Goal: Information Seeking & Learning: Find specific page/section

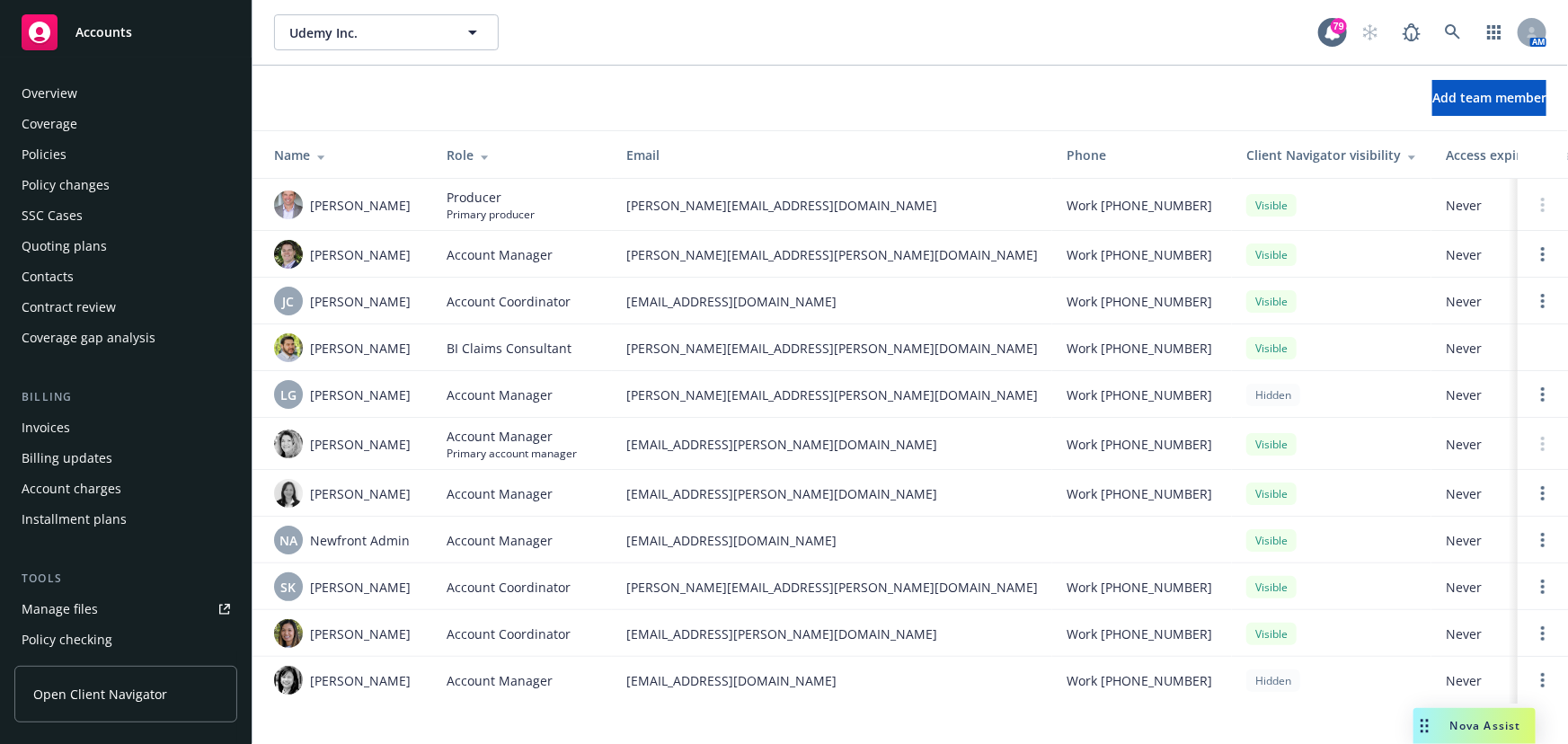
click at [323, 37] on span "Udemy Inc." at bounding box center [366, 32] width 156 height 19
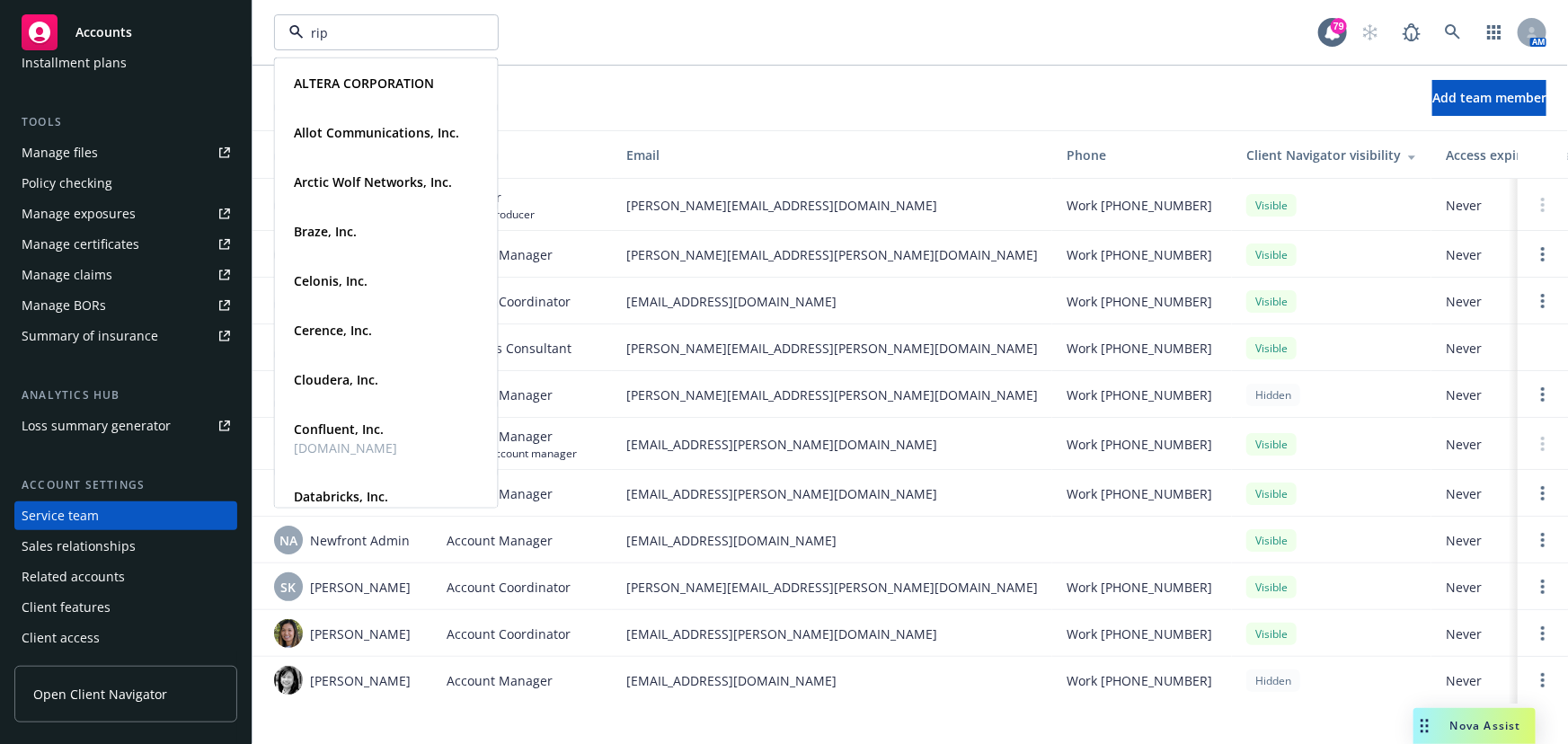
type input "[PERSON_NAME]"
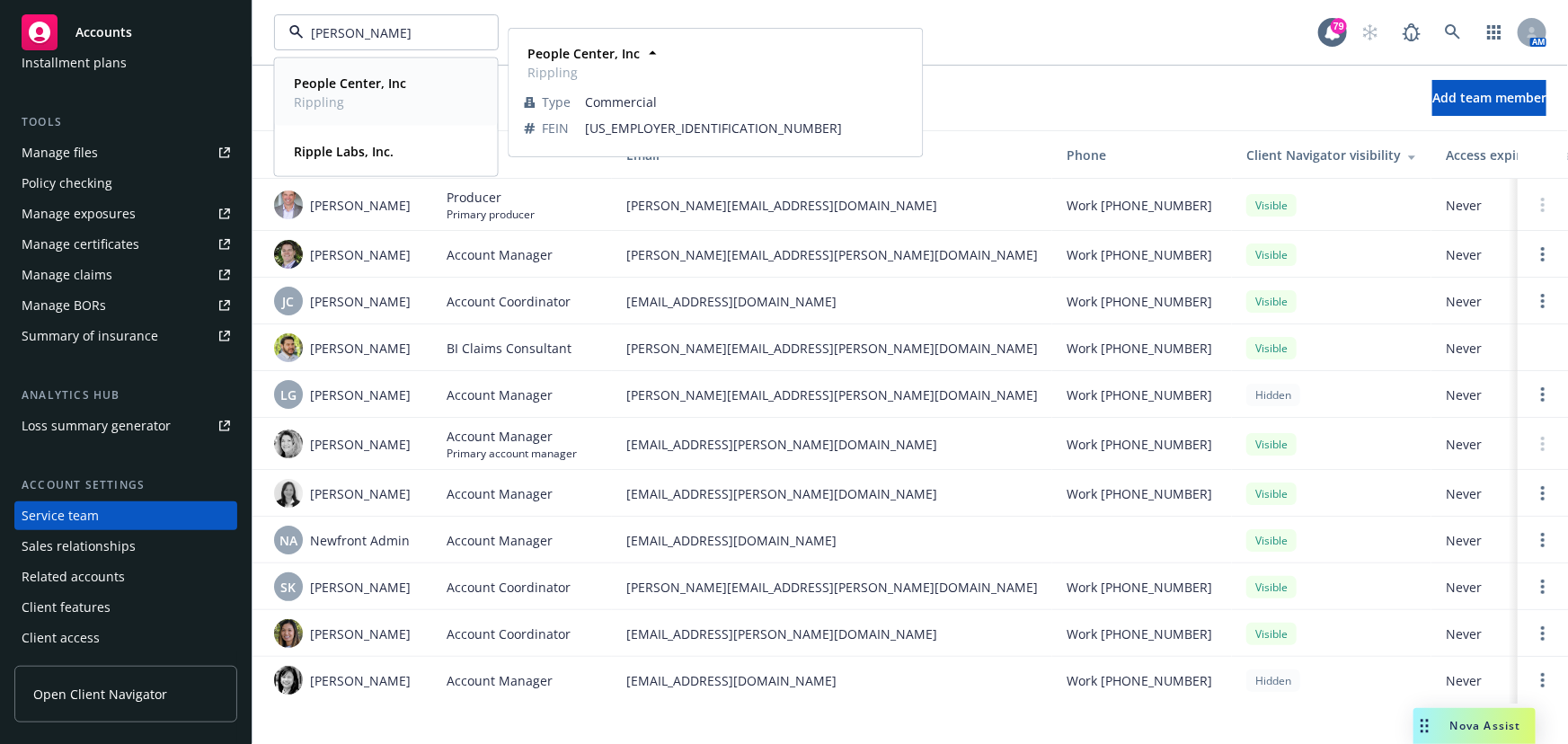
click at [333, 98] on span "Rippling" at bounding box center [350, 102] width 113 height 19
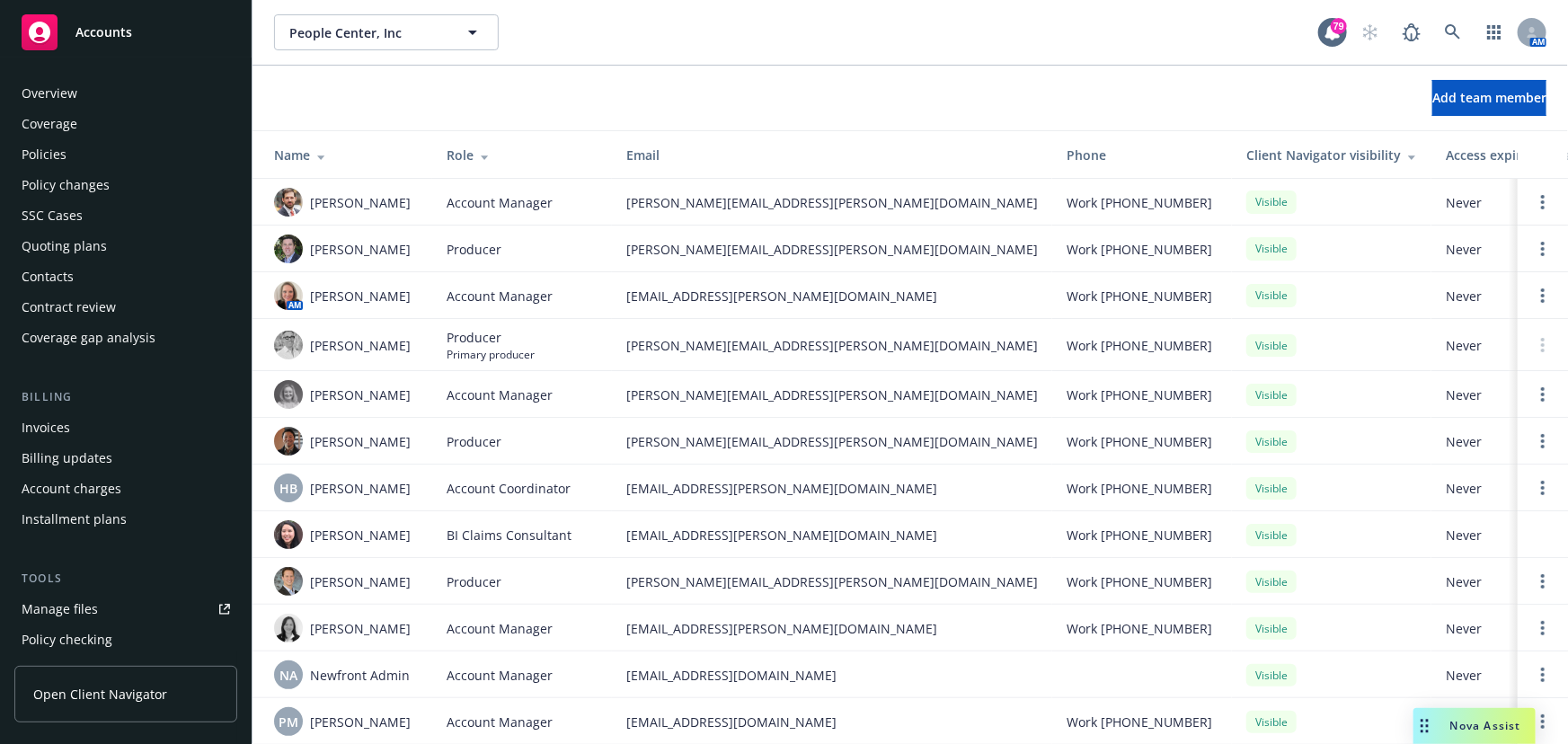
click at [86, 155] on div "Policies" at bounding box center [126, 155] width 208 height 29
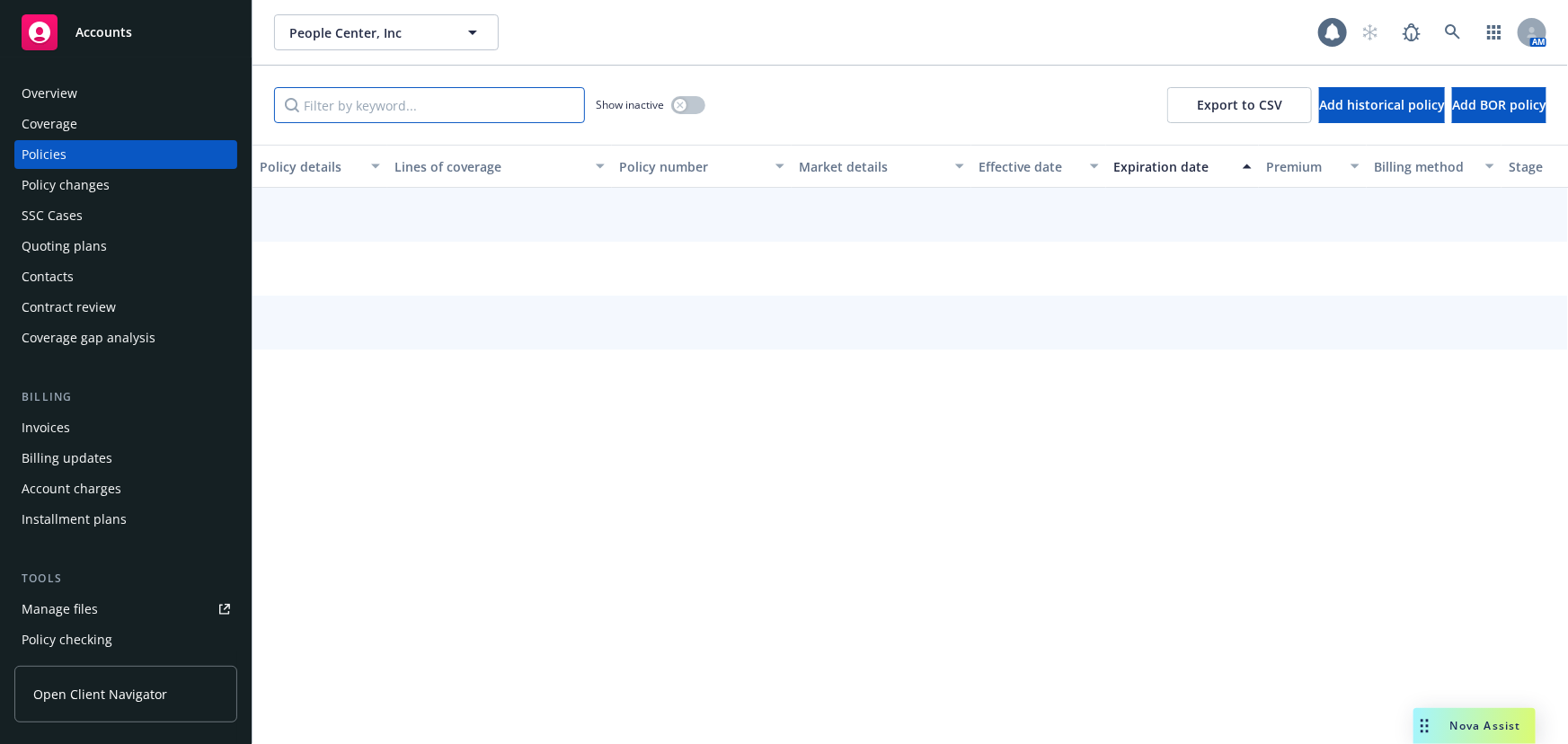
click at [324, 101] on input "Filter by keyword..." at bounding box center [429, 105] width 311 height 36
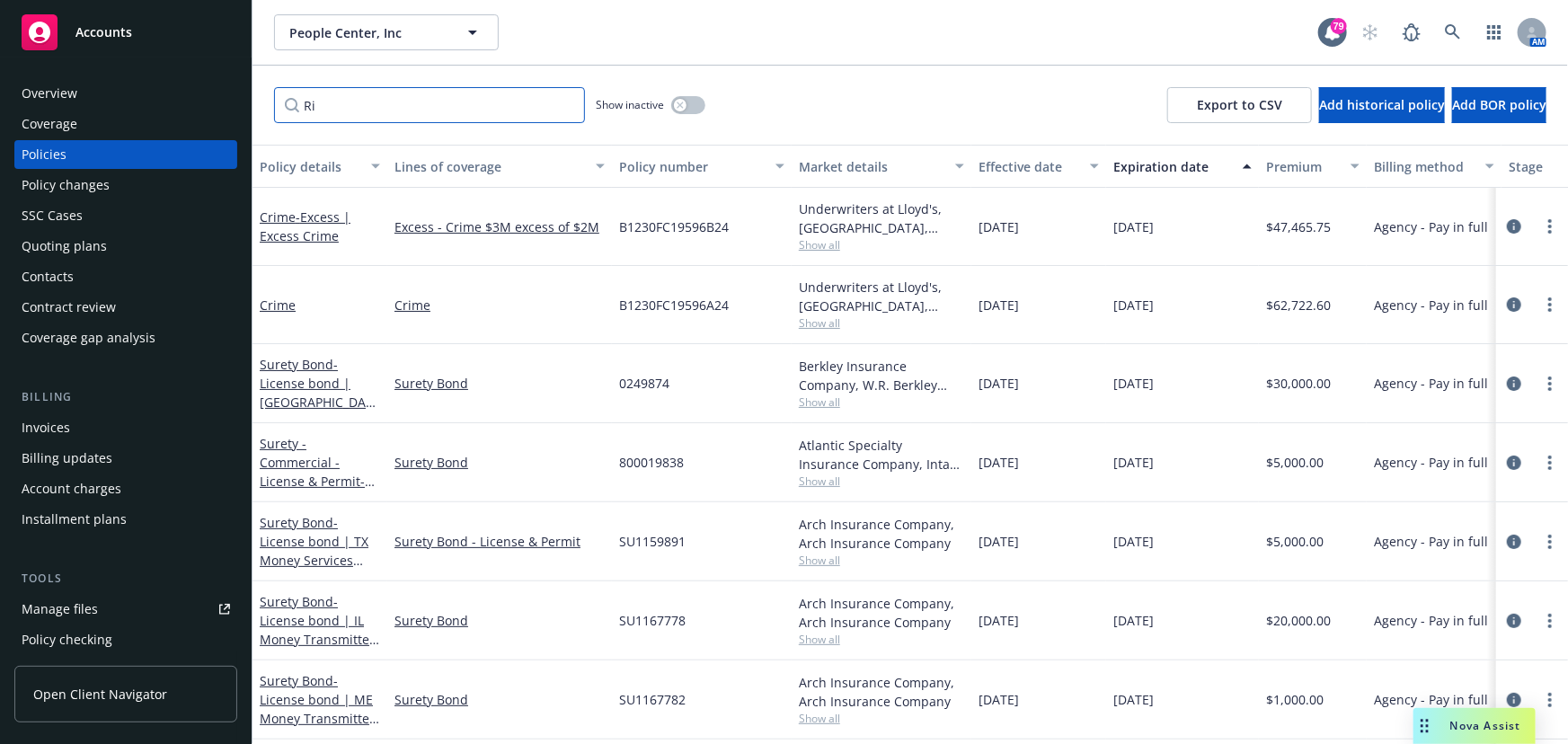
type input "R"
type input "Foreign Package"
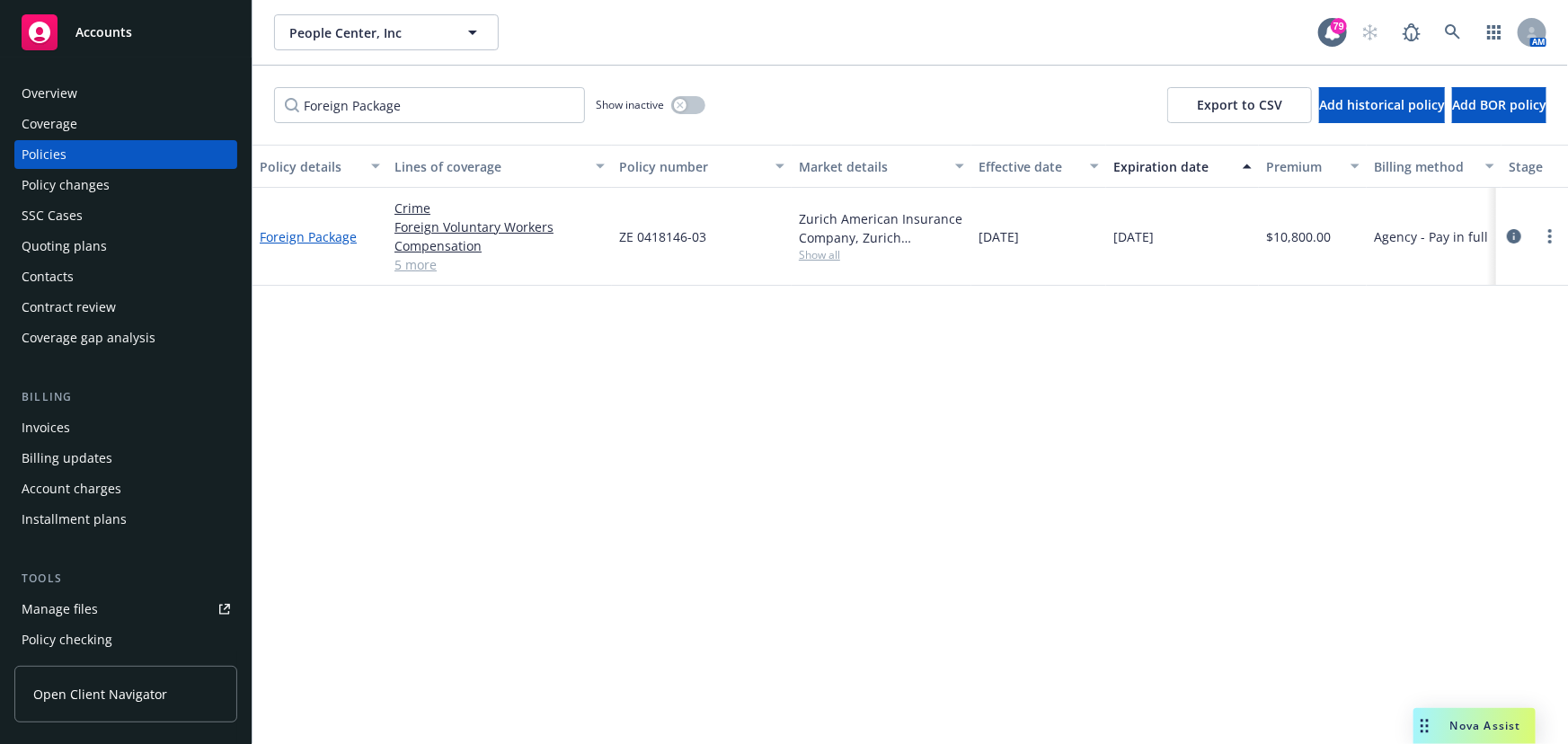
click at [315, 229] on link "Foreign Package" at bounding box center [308, 237] width 97 height 17
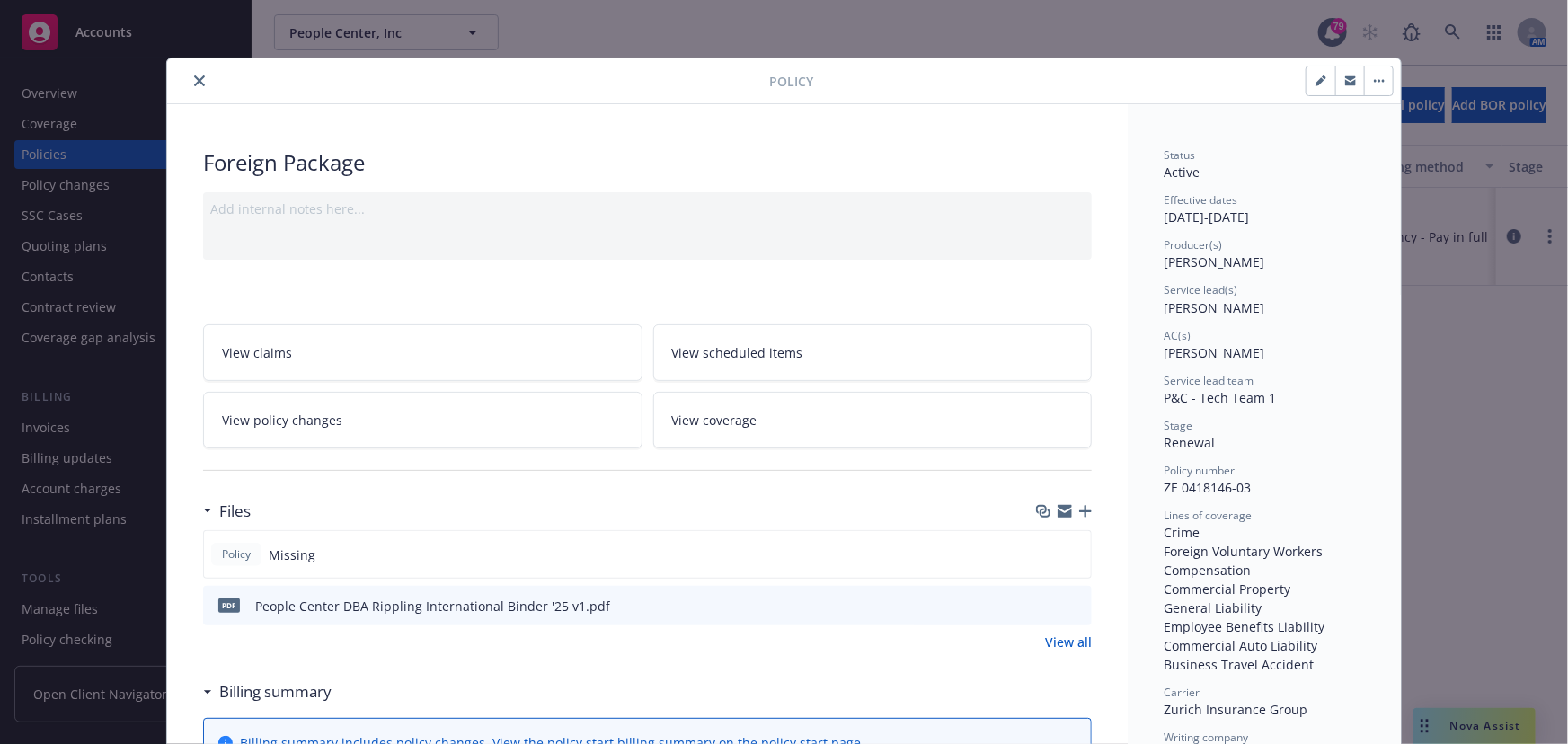
click at [1346, 82] on icon "button" at bounding box center [1350, 82] width 10 height 7
click at [194, 78] on icon "close" at bounding box center [199, 80] width 10 height 10
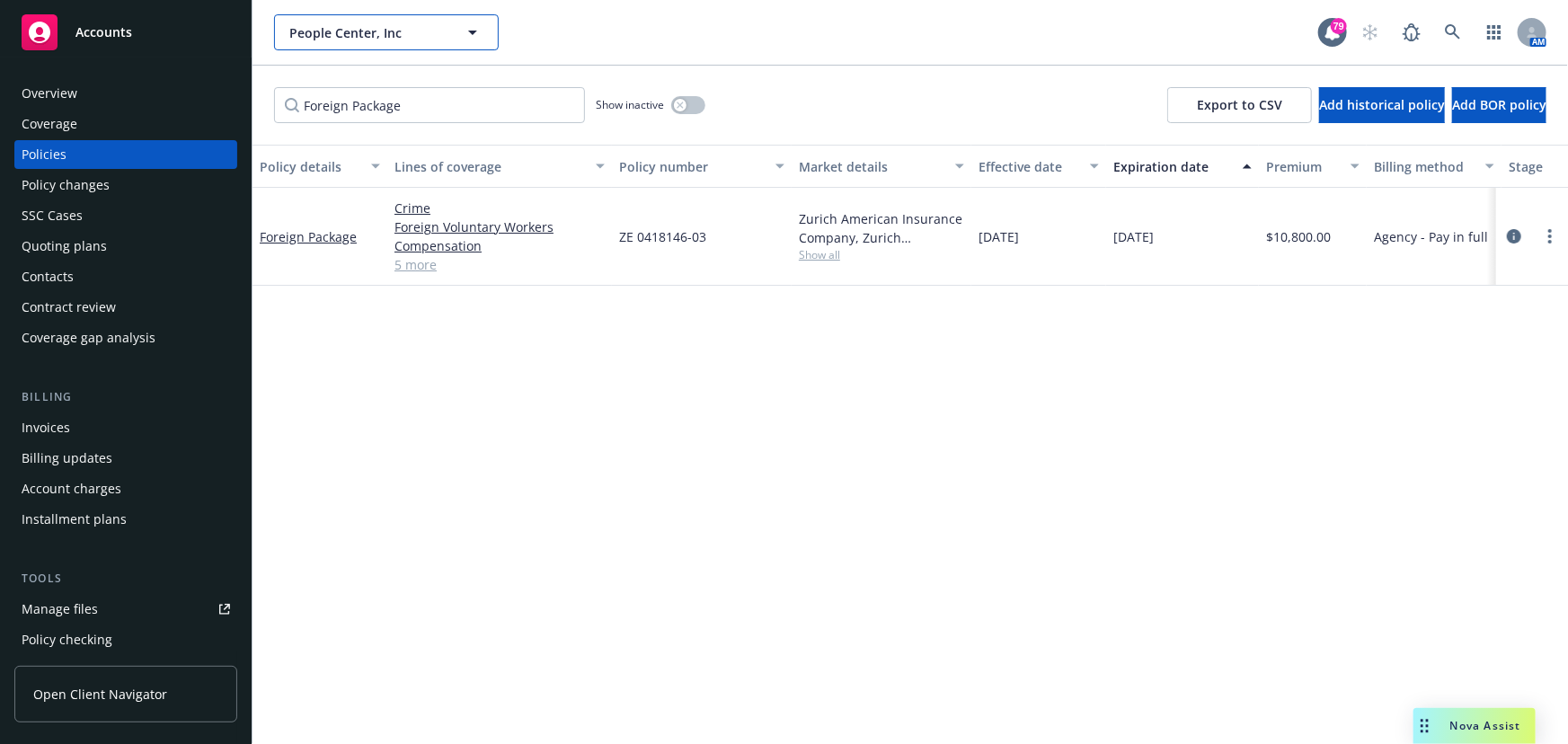
click at [469, 27] on icon "button" at bounding box center [472, 32] width 22 height 22
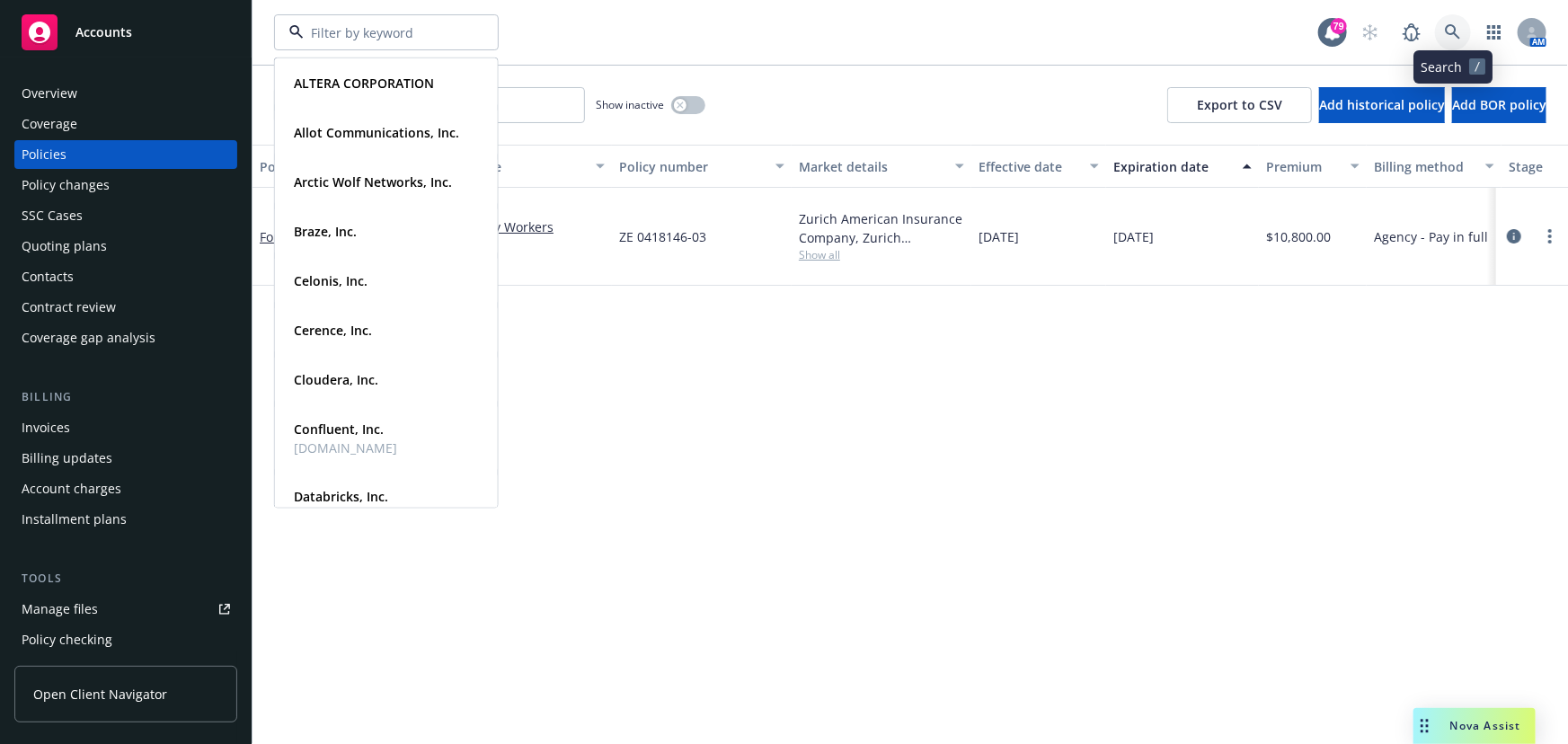
click at [1462, 32] on link at bounding box center [1453, 32] width 36 height 36
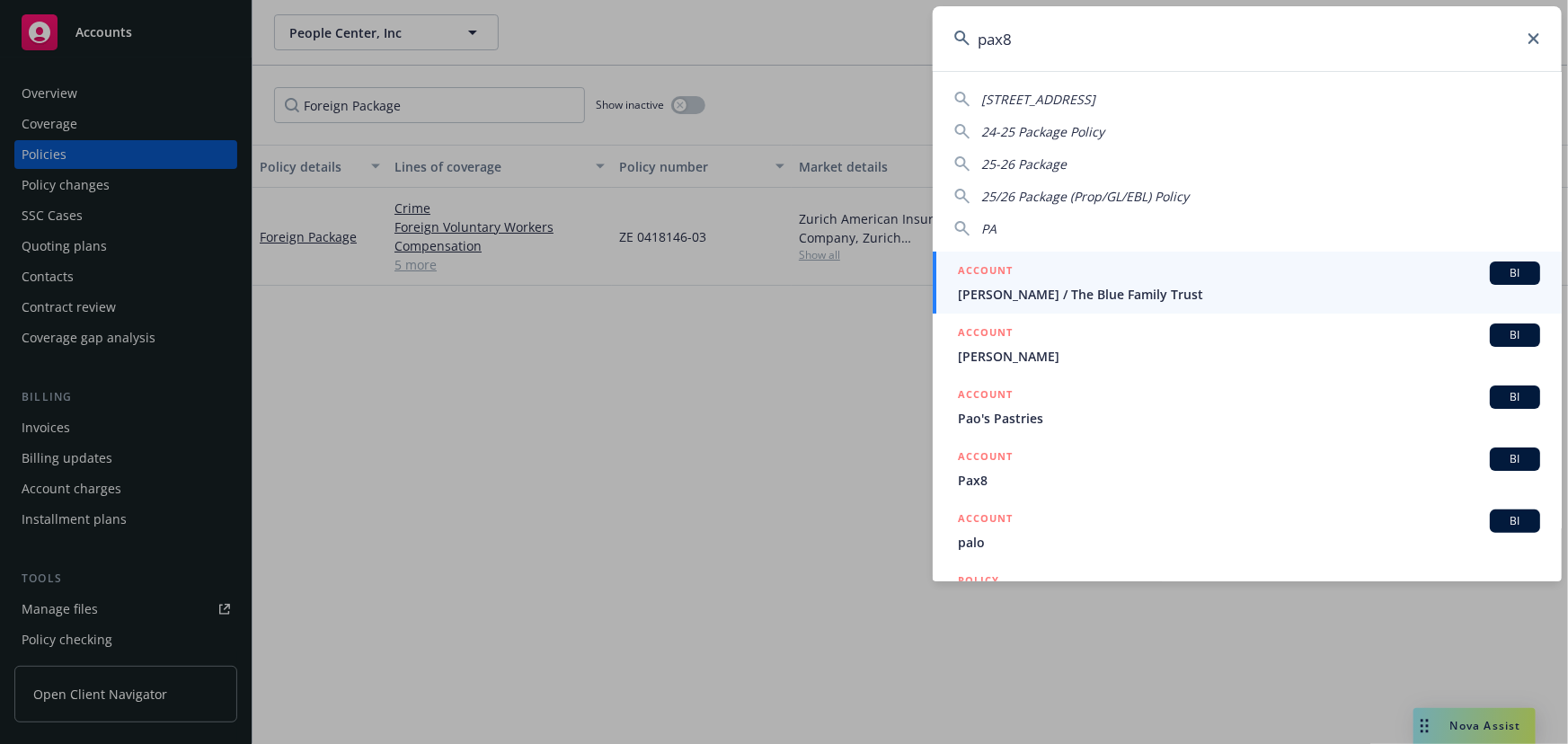
type input "pax8"
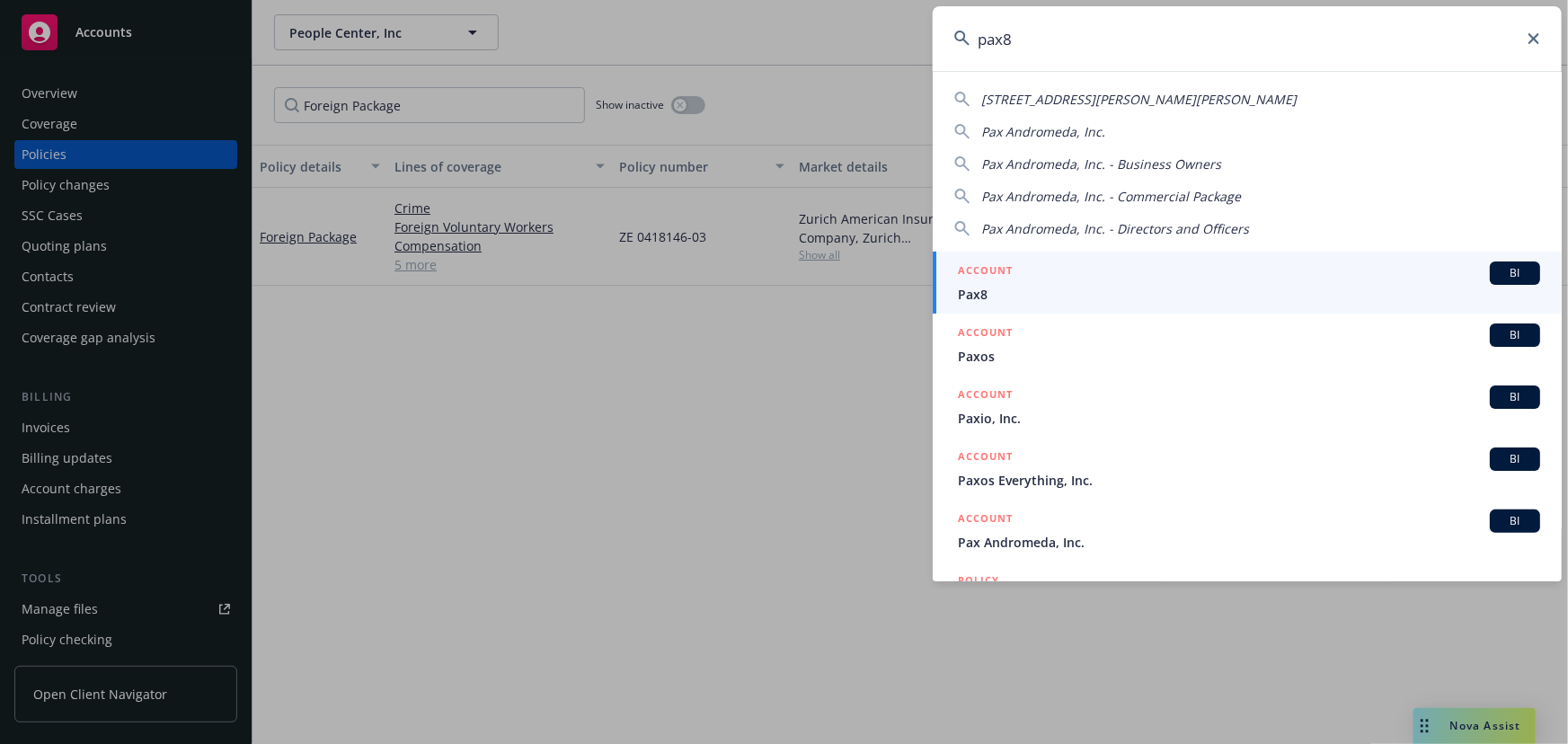
click at [1498, 273] on span "BI" at bounding box center [1516, 273] width 36 height 16
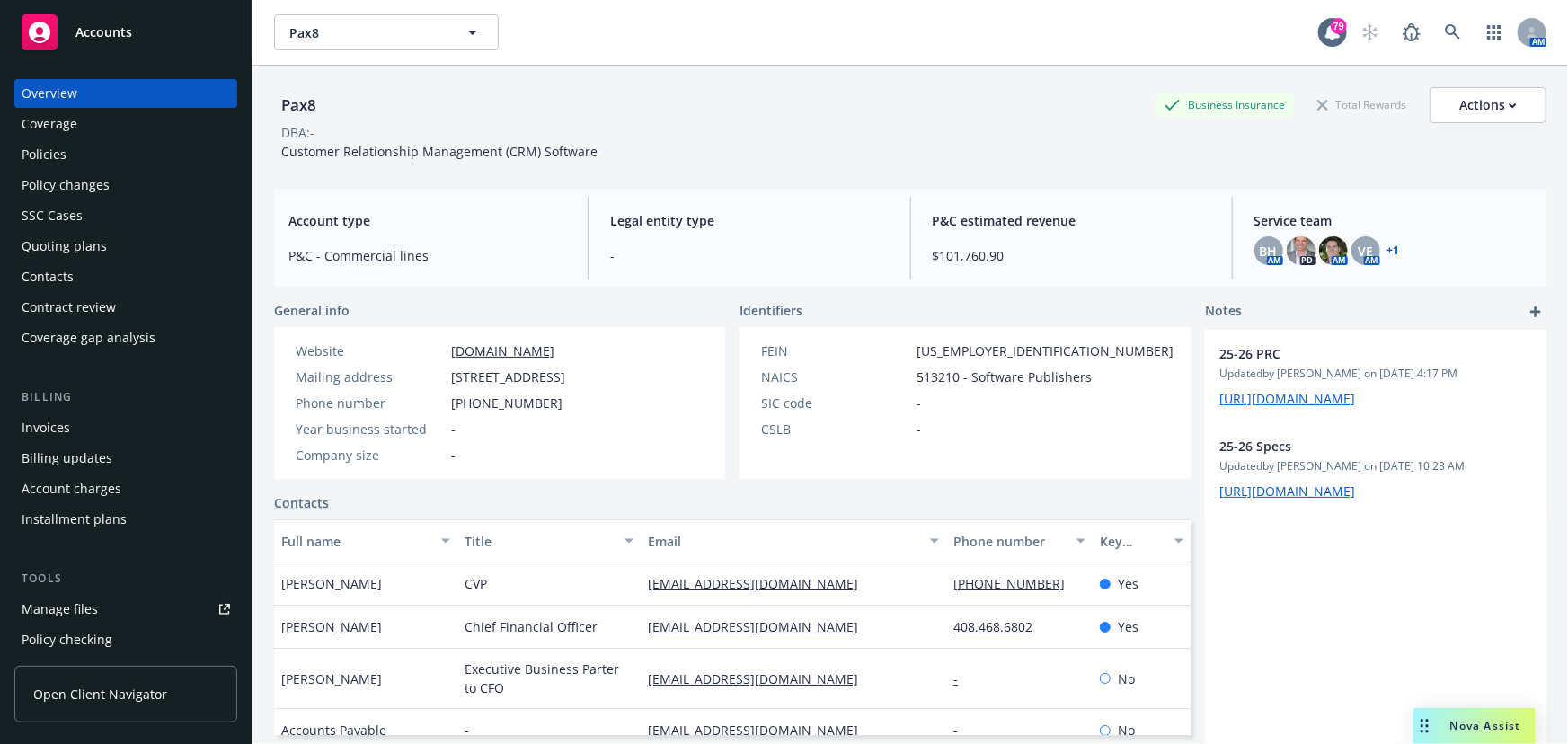
click at [1388, 252] on link "+ 1" at bounding box center [1393, 250] width 12 height 10
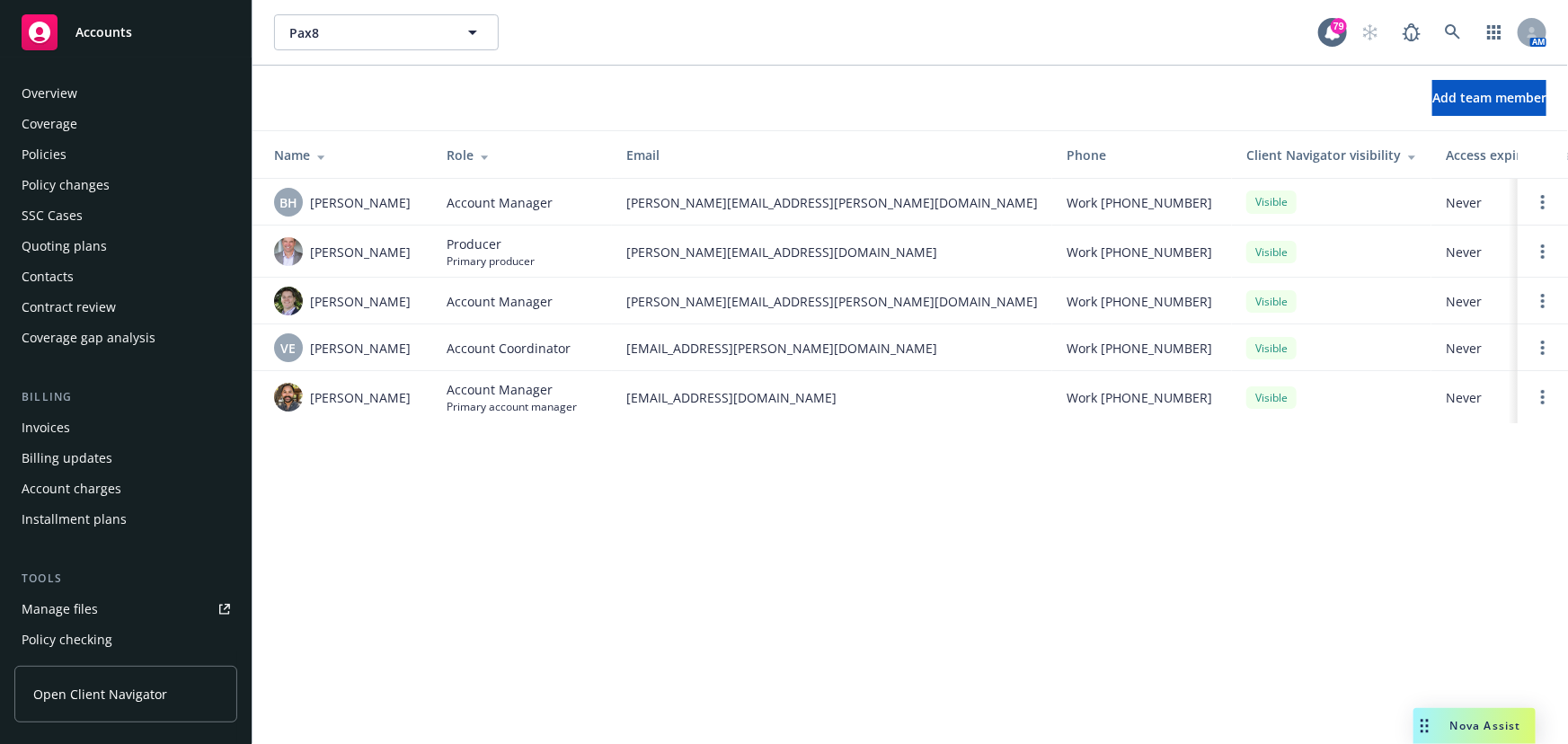
click at [72, 158] on div "Policies" at bounding box center [126, 155] width 208 height 29
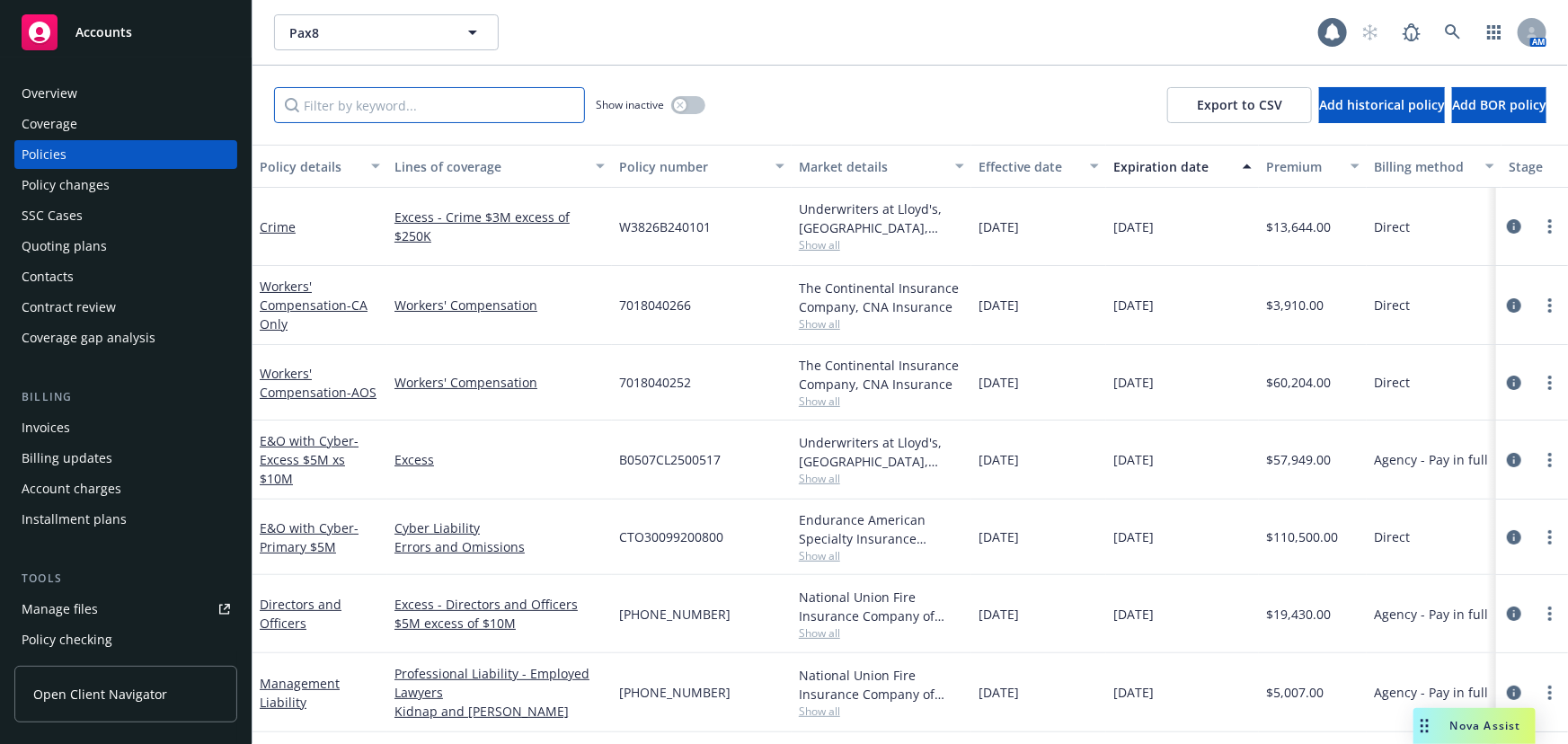
click at [321, 112] on input "Filter by keyword..." at bounding box center [429, 105] width 311 height 36
type input "local"
